Goal: Book appointment/travel/reservation

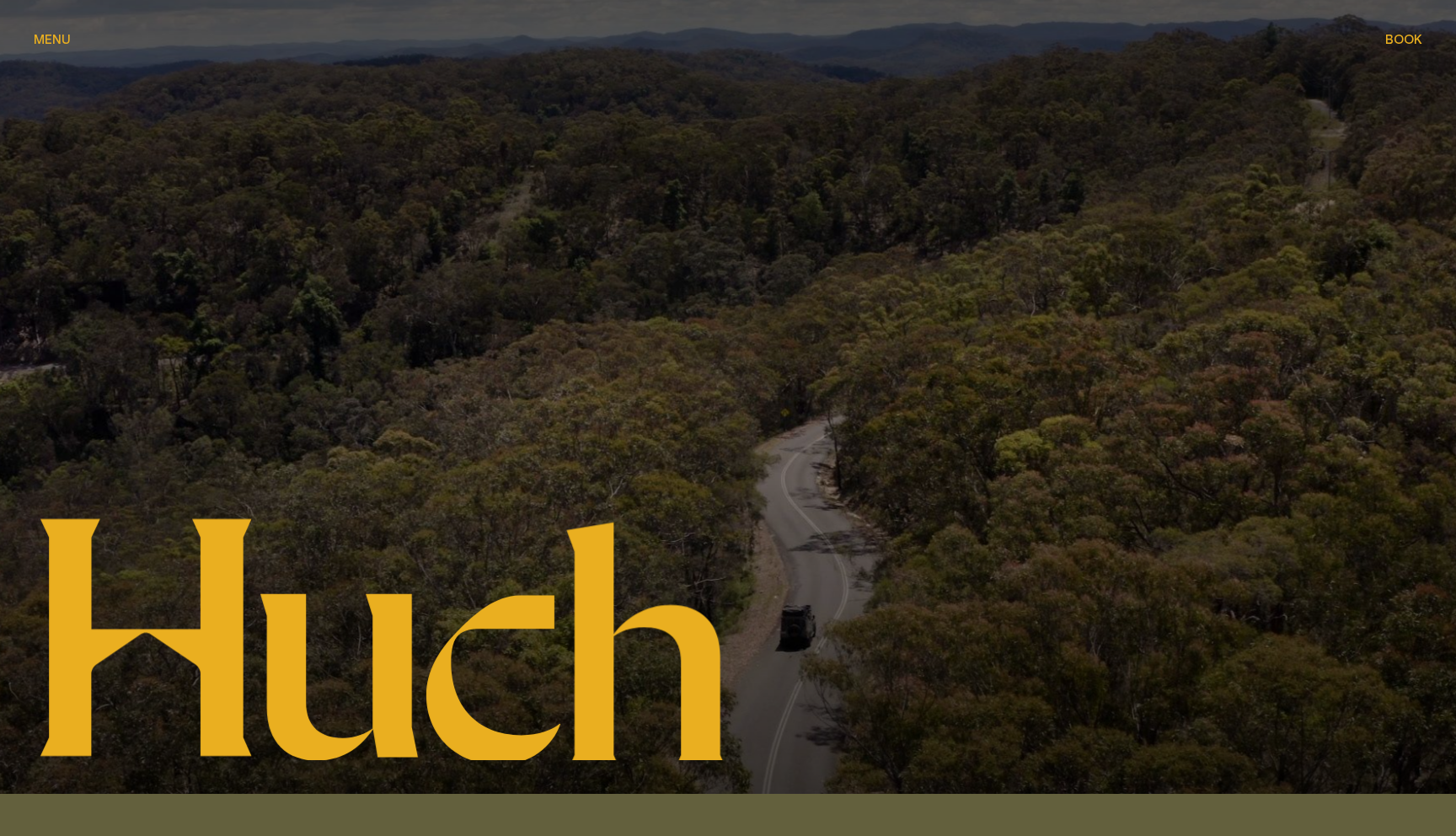
click at [1408, 35] on span "Book" at bounding box center [1404, 39] width 37 height 13
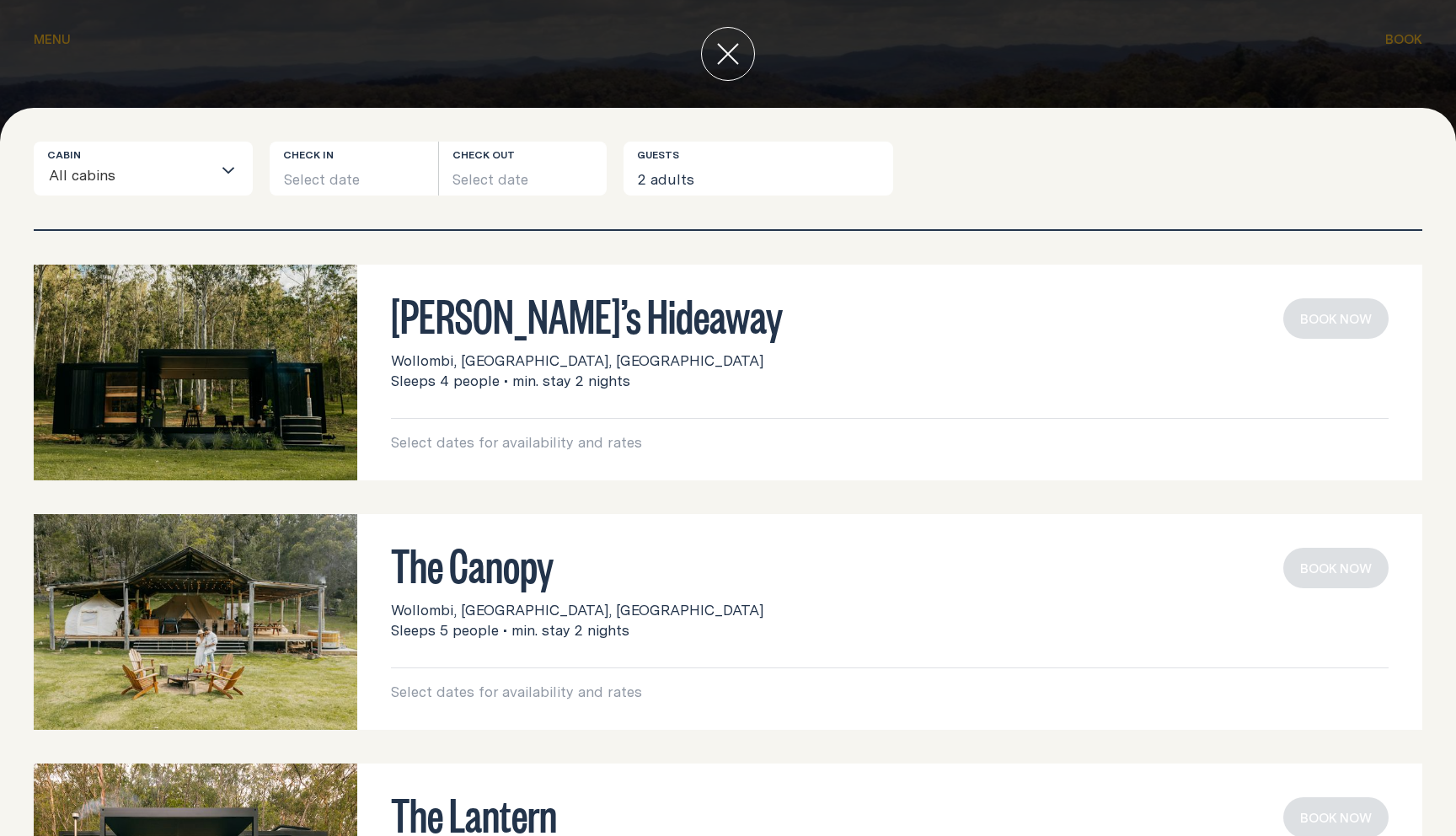
click at [168, 167] on input "Search for option" at bounding box center [163, 176] width 95 height 35
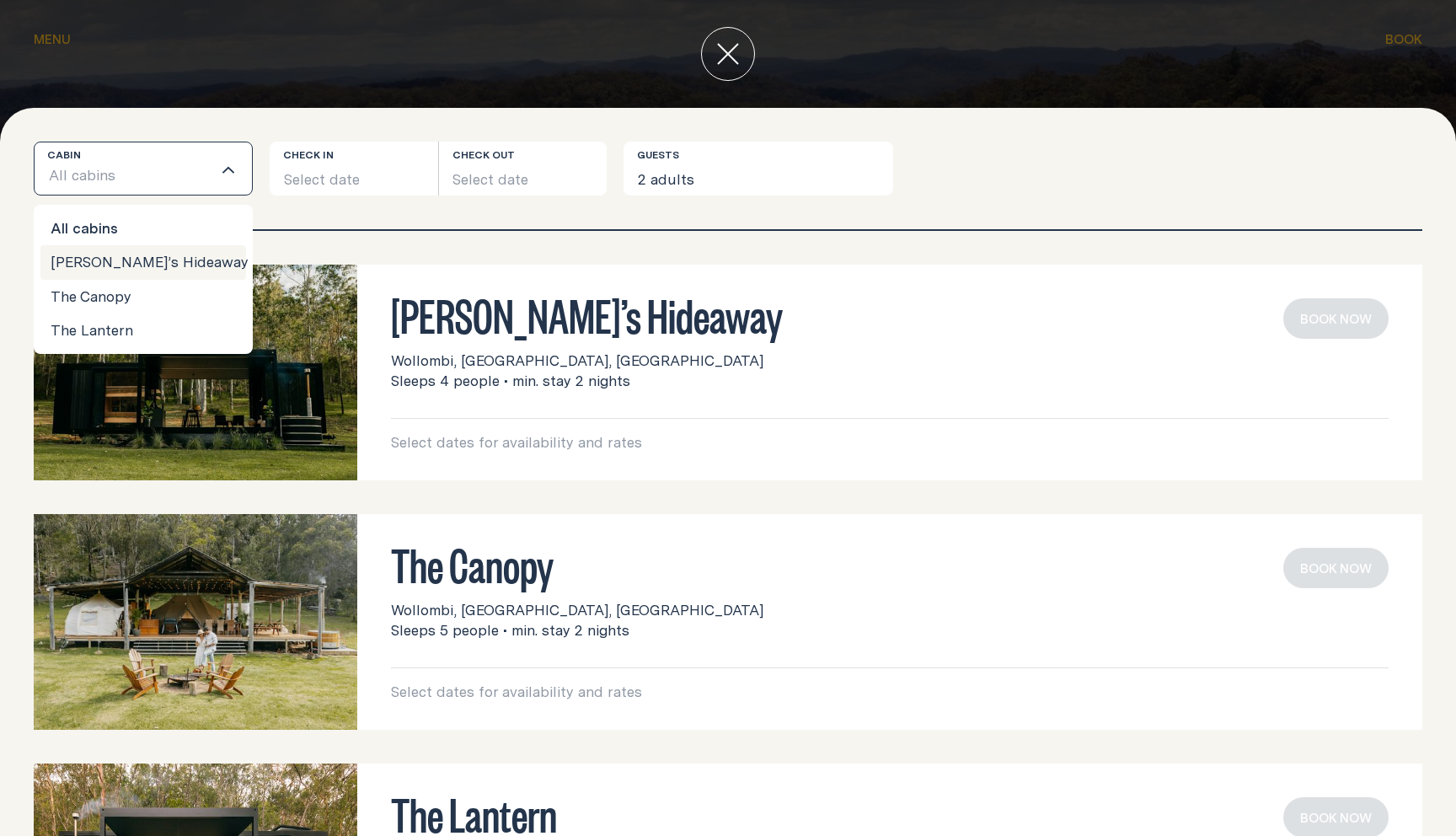
click at [128, 259] on li "[PERSON_NAME]’s Hideaway" at bounding box center [143, 261] width 205 height 34
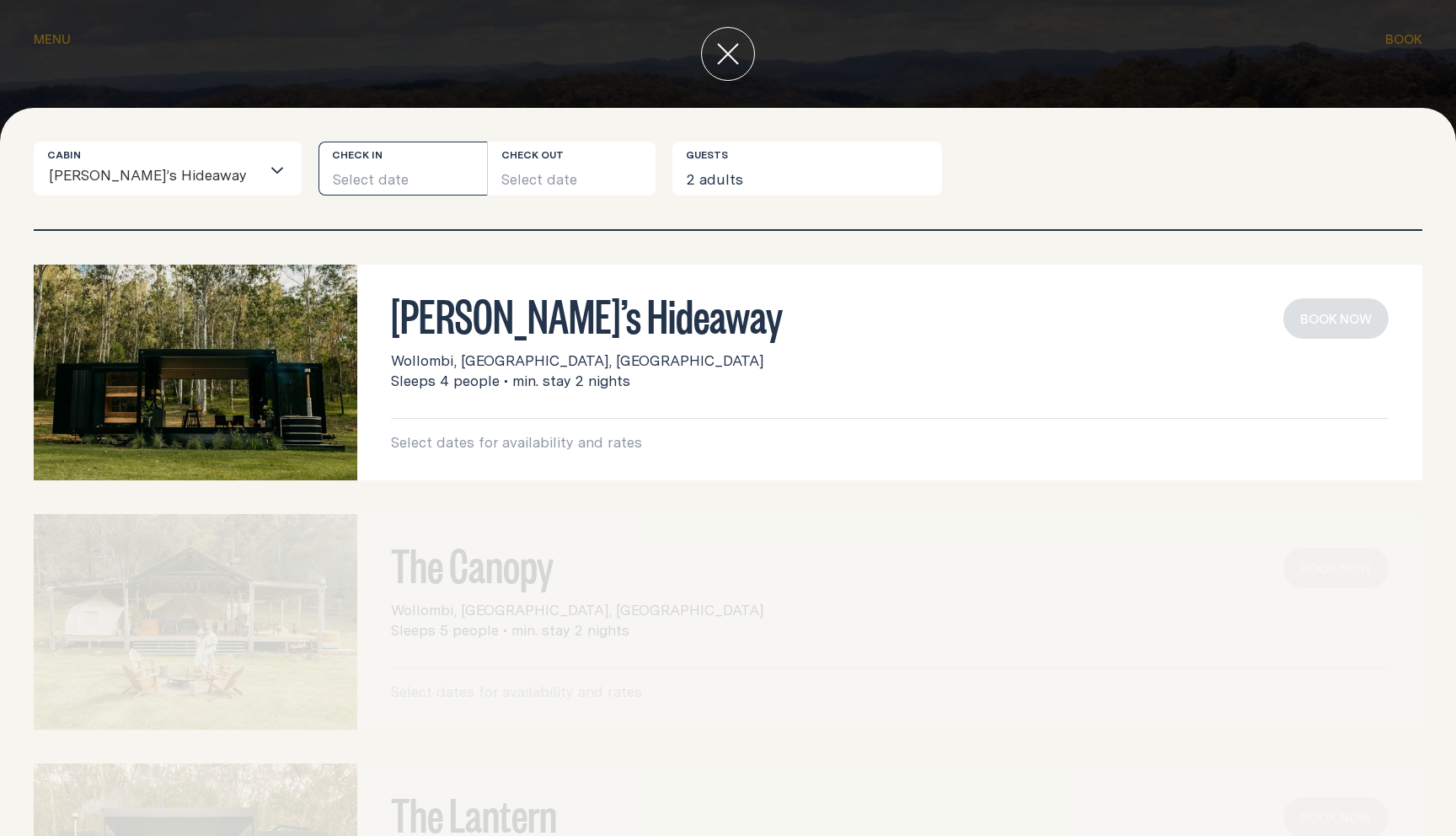
click at [322, 182] on button "Select date" at bounding box center [403, 168] width 168 height 54
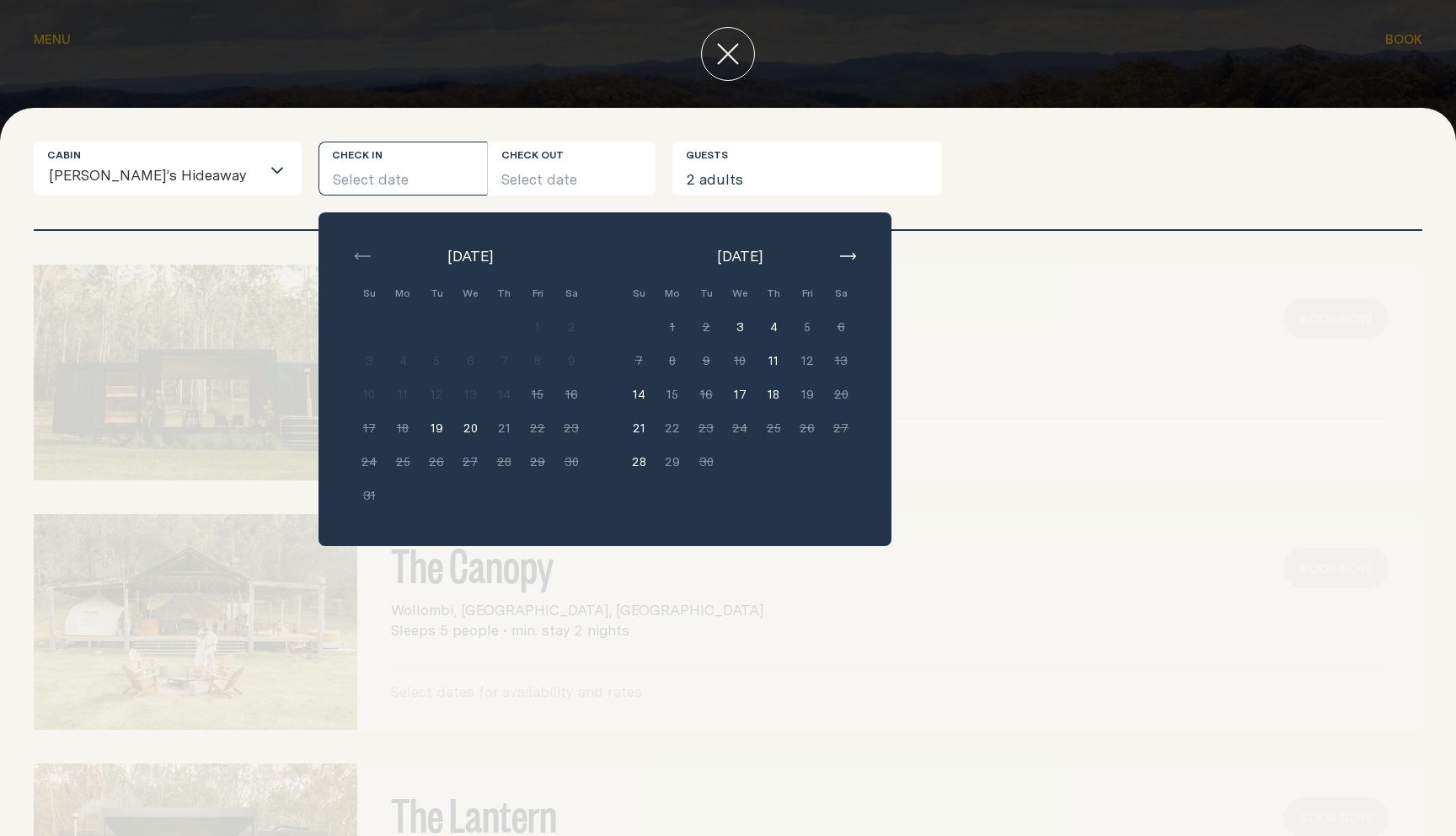
click at [723, 392] on button "17" at bounding box center [740, 394] width 34 height 34
click at [930, 206] on div "Cabin [PERSON_NAME]’s Hideaway Loading... Check in [DATE] Check out Select date…" at bounding box center [728, 186] width 1388 height 88
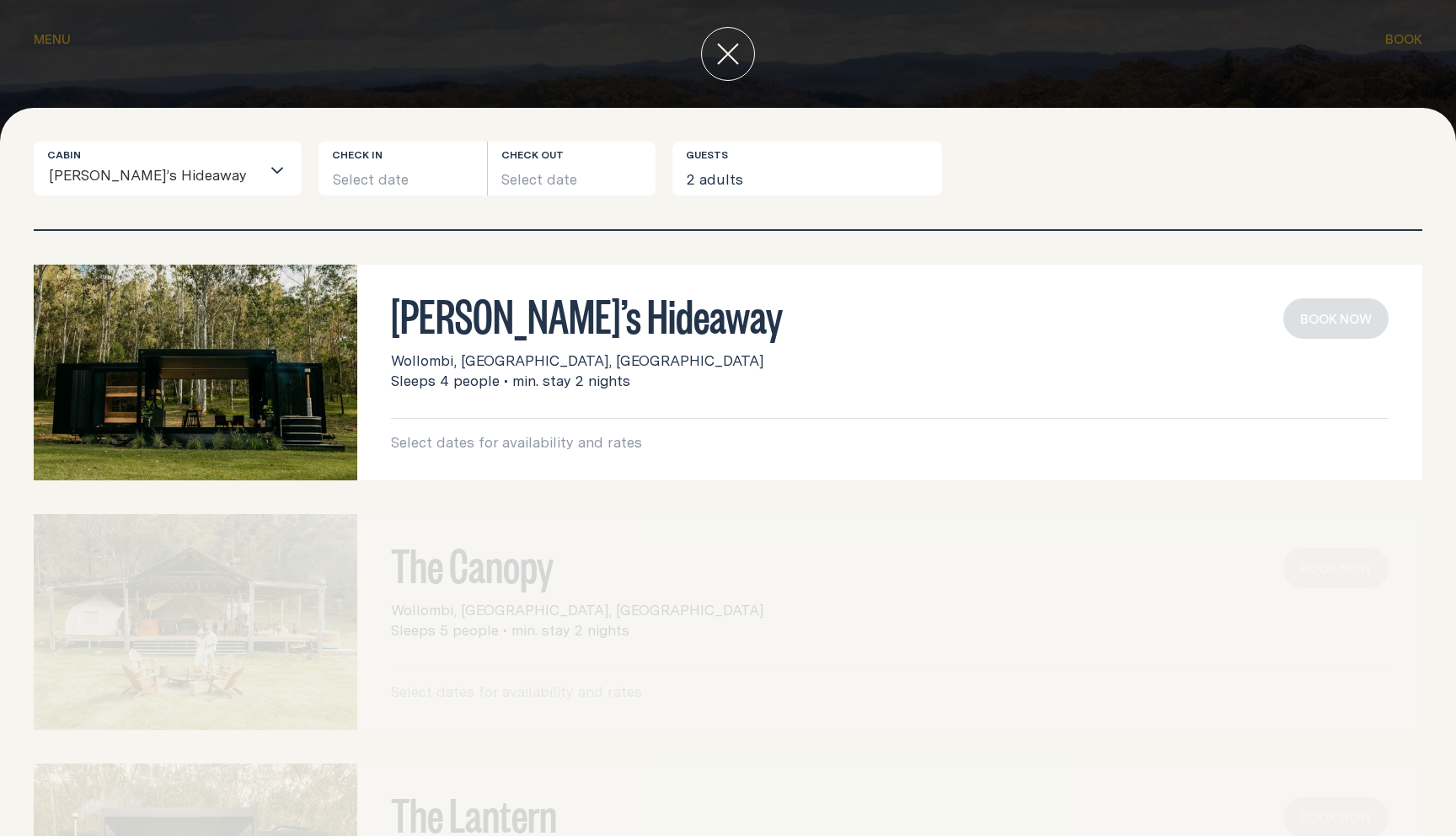
click at [556, 319] on h3 "[PERSON_NAME]’s Hideaway" at bounding box center [889, 314] width 997 height 32
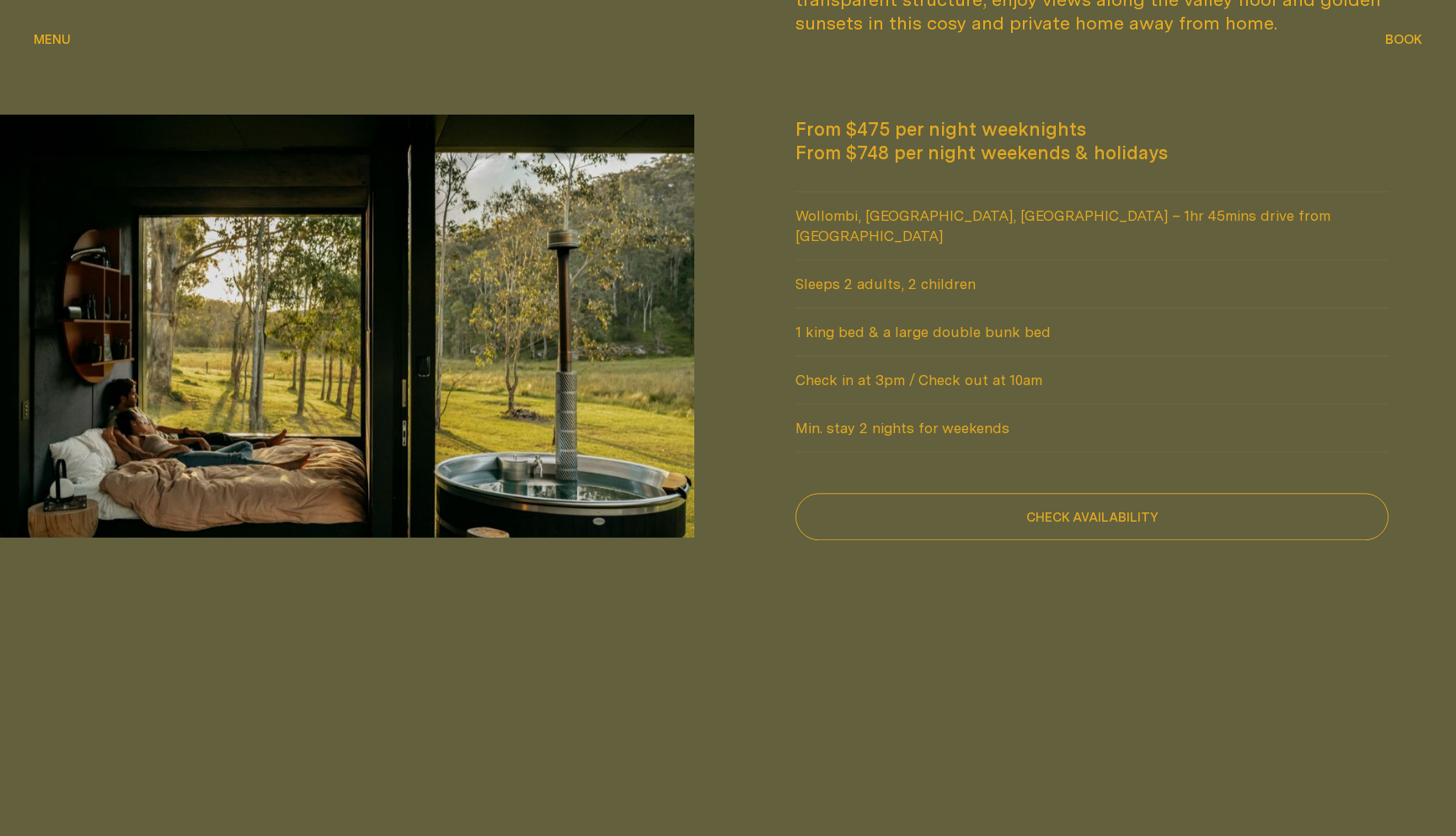
scroll to position [1525, 0]
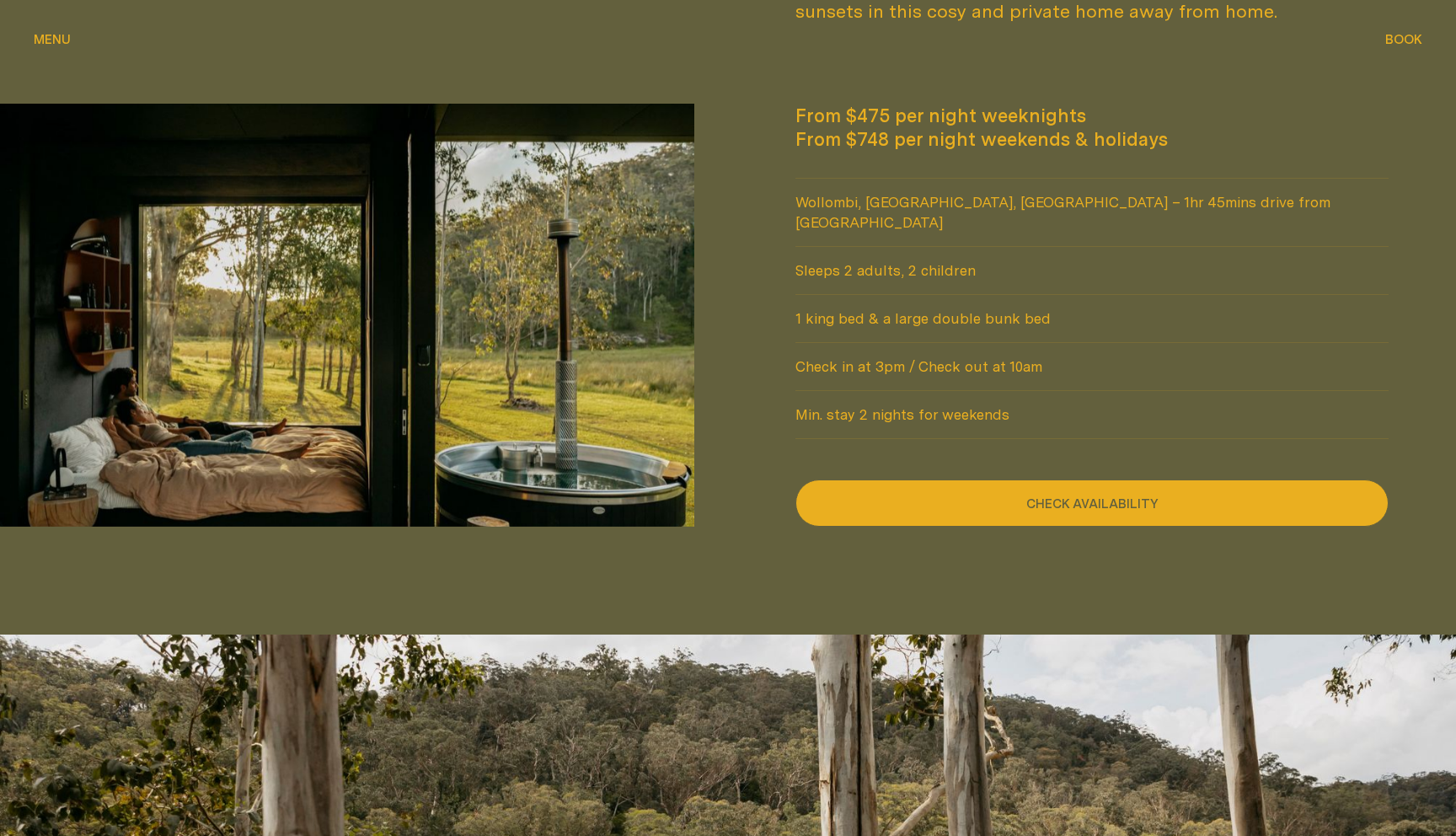
click at [1062, 479] on button "Check availability" at bounding box center [1092, 503] width 594 height 47
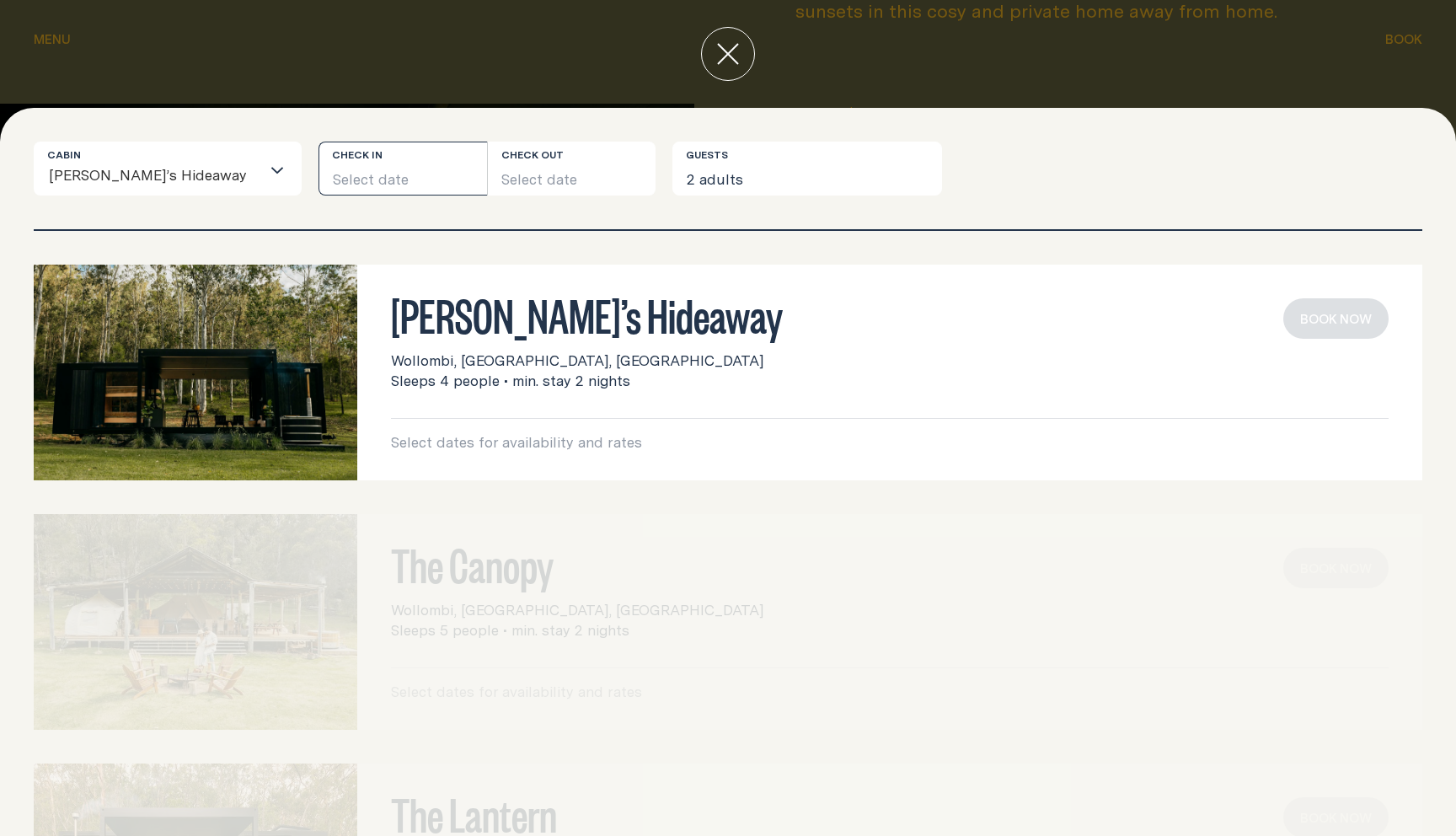
click at [336, 186] on button "Select date" at bounding box center [403, 168] width 168 height 54
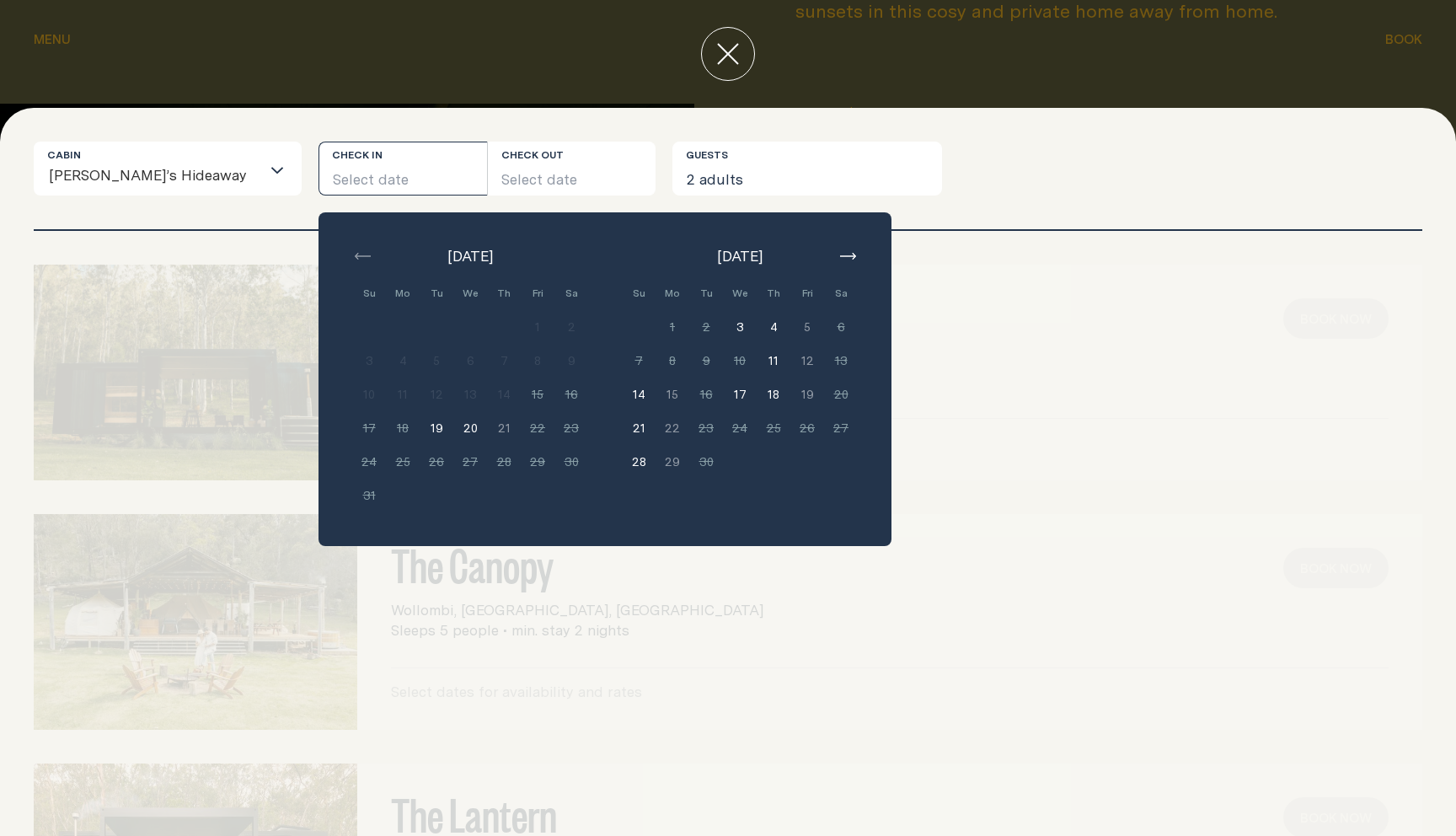
click at [723, 399] on button "17" at bounding box center [740, 394] width 34 height 34
click at [513, 166] on button "Select date" at bounding box center [572, 168] width 168 height 54
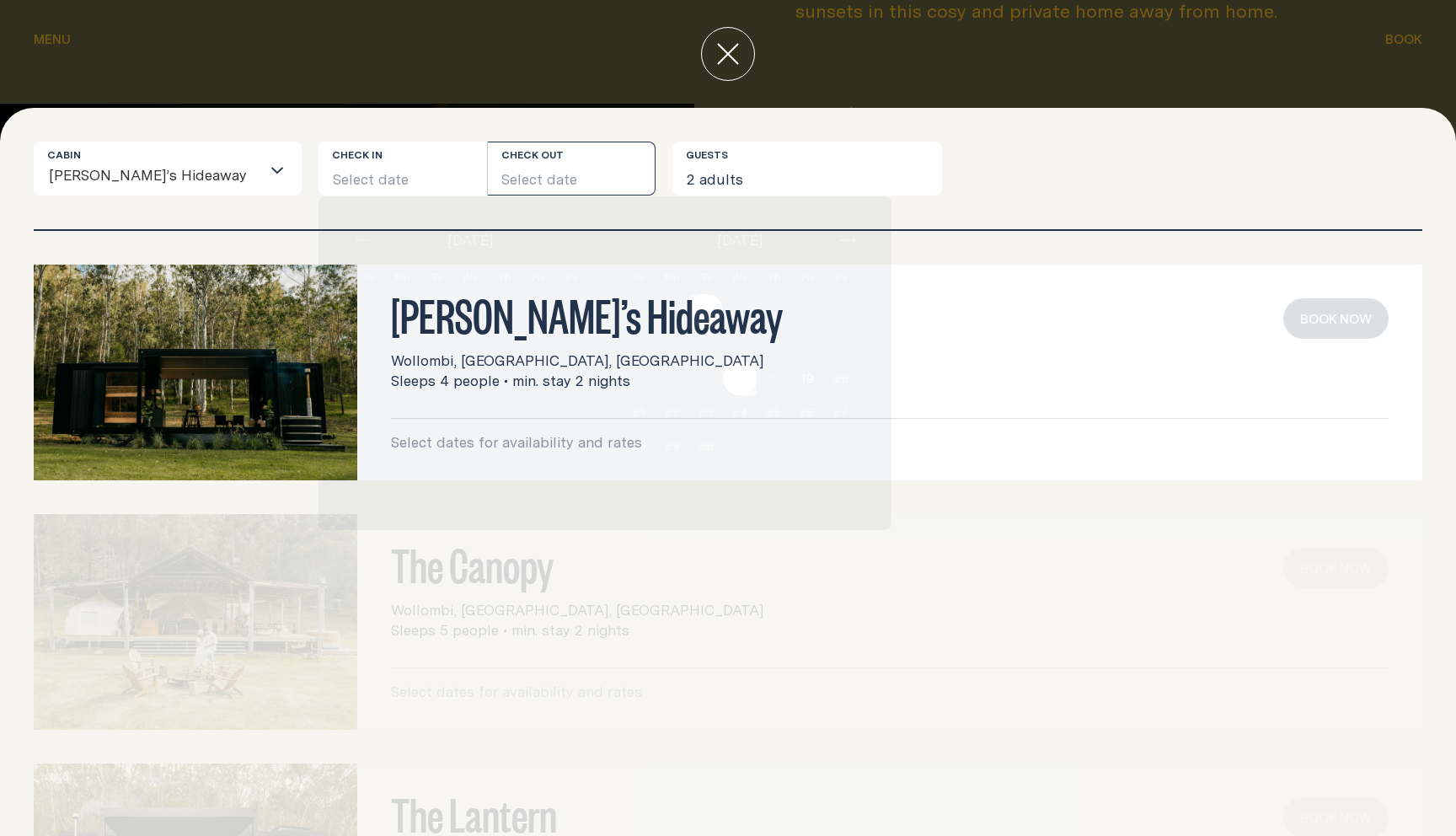
click at [513, 166] on button "Select date" at bounding box center [572, 168] width 168 height 54
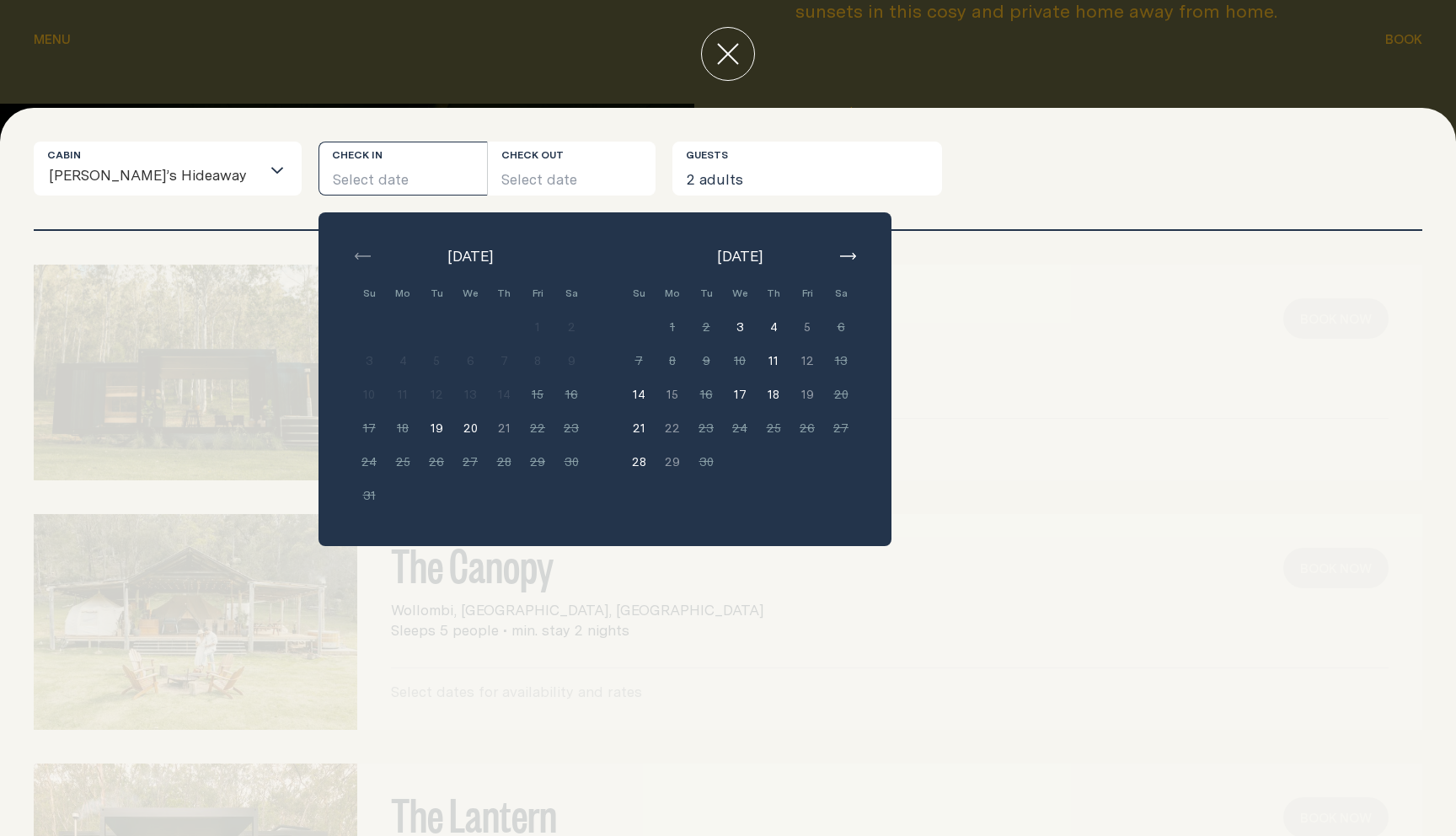
click at [339, 159] on button "Select date" at bounding box center [403, 168] width 168 height 54
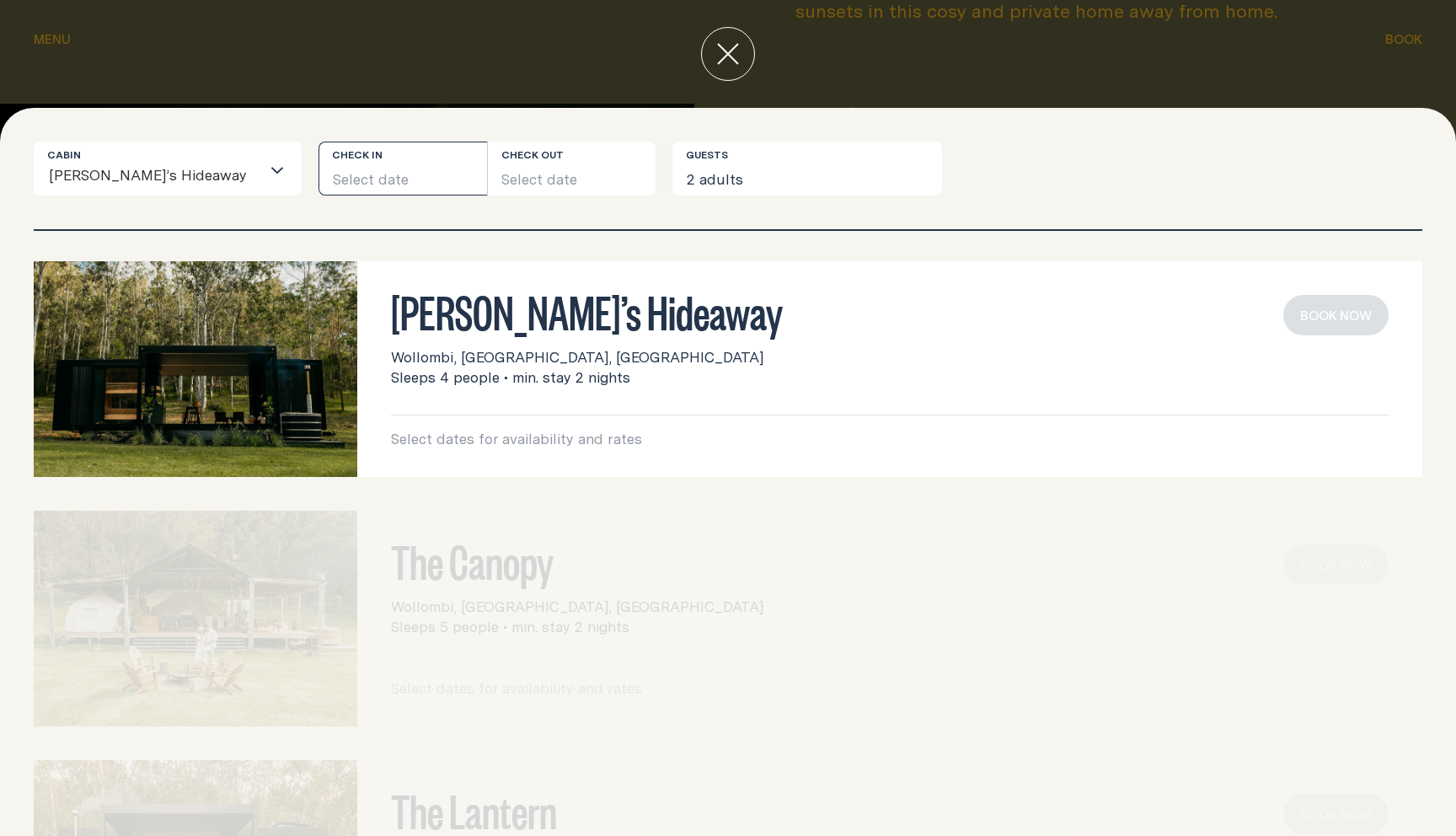
scroll to position [0, 0]
